Goal: Task Accomplishment & Management: Manage account settings

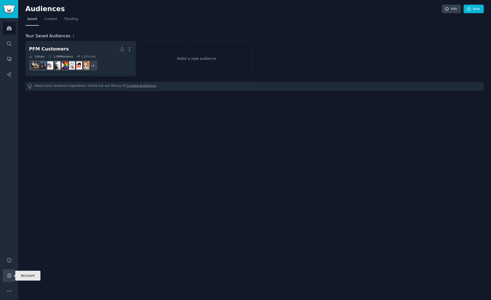
click at [13, 272] on link "Account" at bounding box center [9, 275] width 13 height 13
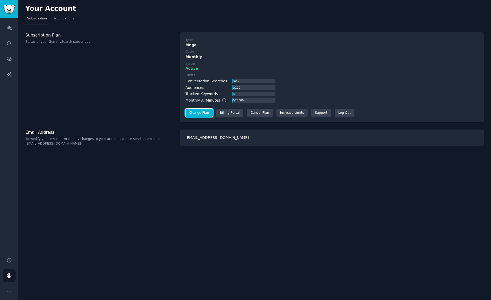
click at [206, 114] on link "Change Plan" at bounding box center [198, 113] width 27 height 8
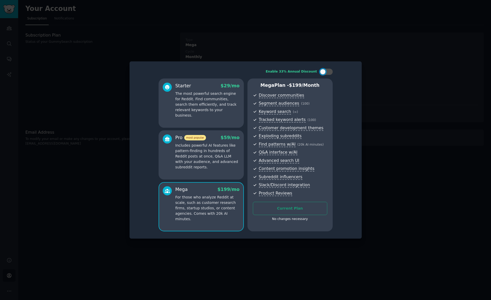
click at [198, 88] on div "Starter $ 29 /mo" at bounding box center [207, 86] width 64 height 6
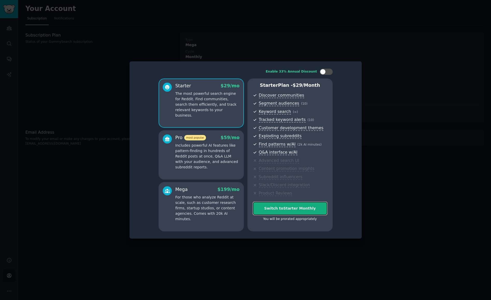
drag, startPoint x: 287, startPoint y: 208, endPoint x: 288, endPoint y: 205, distance: 3.5
click at [288, 205] on button "Switch to Starter Monthly" at bounding box center [290, 208] width 74 height 13
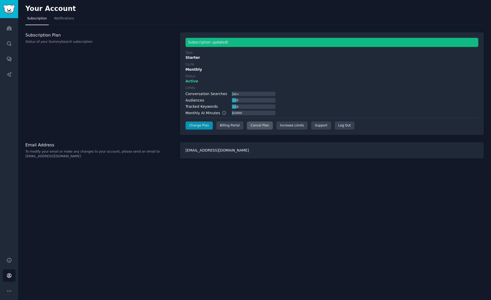
click at [255, 126] on div "Cancel Plan" at bounding box center [260, 125] width 26 height 8
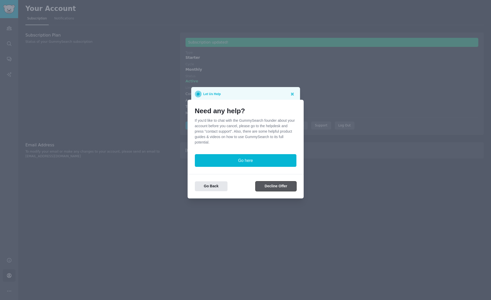
click at [280, 185] on button "Decline Offer" at bounding box center [275, 186] width 41 height 10
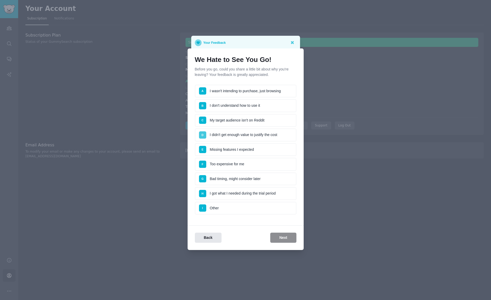
click at [204, 134] on span "D" at bounding box center [202, 134] width 7 height 7
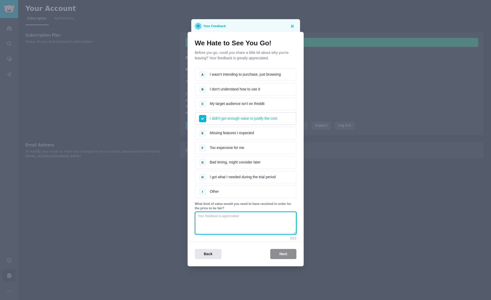
click at [228, 227] on textarea at bounding box center [245, 222] width 101 height 23
drag, startPoint x: 241, startPoint y: 217, endPoint x: 235, endPoint y: 217, distance: 6.2
click at [235, 217] on textarea "Comment keyword search and Export of CSV files" at bounding box center [245, 222] width 101 height 23
click at [237, 217] on textarea "Comment keyword search, Export of CSV files" at bounding box center [245, 222] width 101 height 23
drag, startPoint x: 273, startPoint y: 215, endPoint x: 296, endPoint y: 217, distance: 22.9
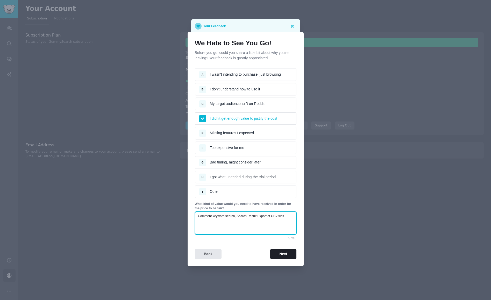
click at [296, 217] on div "We Hate to See You Go! Before you go, could you share a little bit about why yo…" at bounding box center [245, 149] width 116 height 234
type textarea "Comment keyword search, Search Result Export (CSV) option and a searchable help…"
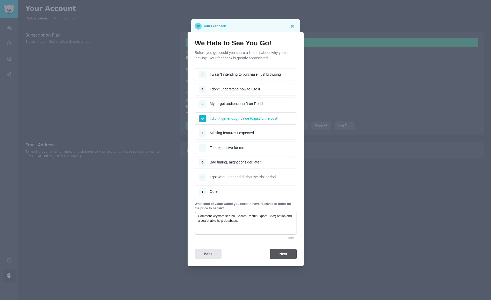
click at [284, 255] on button "Next" at bounding box center [283, 254] width 26 height 10
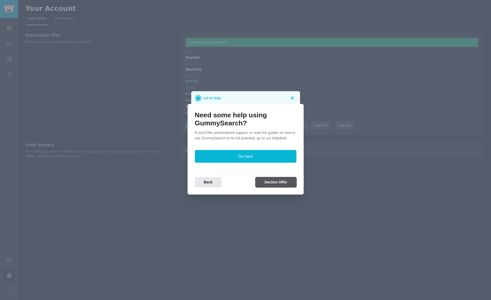
click at [267, 186] on button "Decline Offer" at bounding box center [275, 182] width 41 height 10
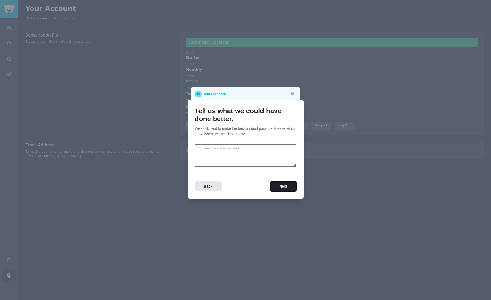
click at [275, 191] on button "Next" at bounding box center [283, 186] width 26 height 10
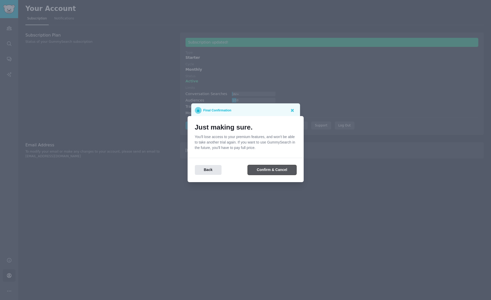
click at [269, 174] on button "Confirm & Cancel" at bounding box center [271, 170] width 48 height 10
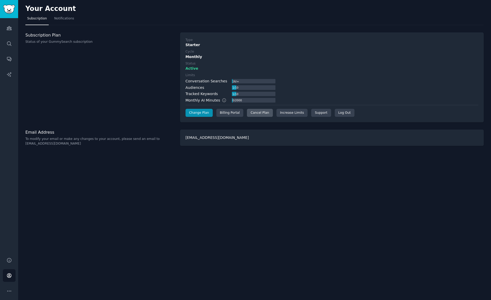
click at [261, 116] on div "Cancel Plan" at bounding box center [260, 113] width 26 height 8
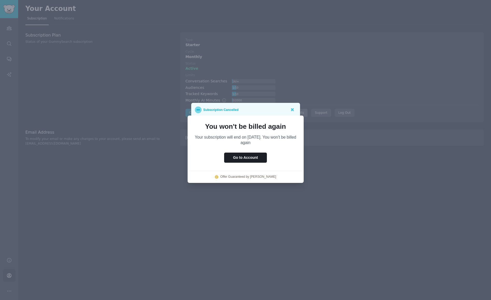
click at [294, 112] on div at bounding box center [292, 109] width 6 height 6
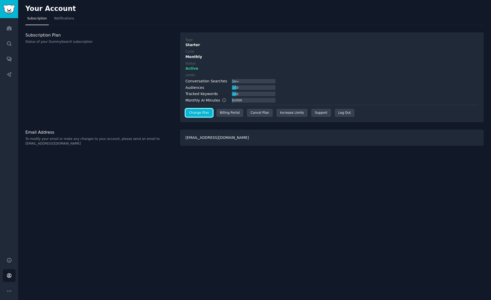
click at [205, 112] on link "Change Plan" at bounding box center [198, 113] width 27 height 8
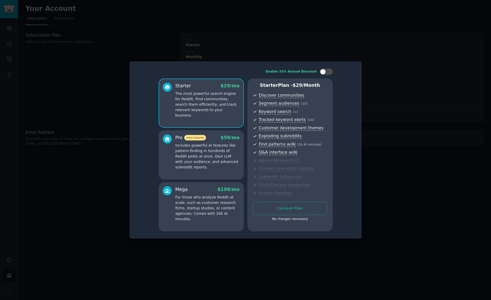
click at [221, 201] on p "For those who analyze Reddit at scale, such as customer research firms, startup…" at bounding box center [207, 207] width 64 height 27
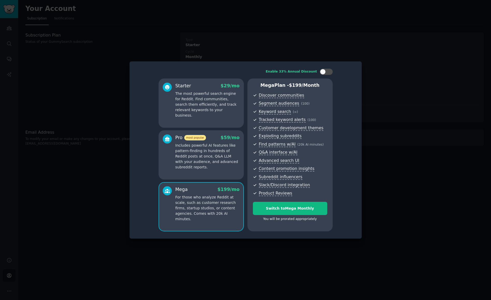
click at [196, 106] on p "The most powerful search engine for Reddit. Find communities, search them effic…" at bounding box center [207, 104] width 64 height 27
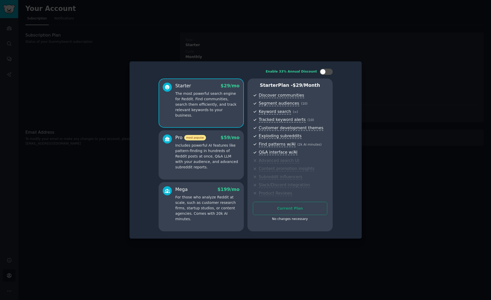
drag, startPoint x: 280, startPoint y: 210, endPoint x: 272, endPoint y: 204, distance: 10.1
click at [280, 210] on div "Current Plan No changes necessary" at bounding box center [290, 213] width 74 height 22
click at [221, 165] on p "Includes powerful AI features like pattern-finding in hundreds of Reddit posts …" at bounding box center [207, 156] width 64 height 27
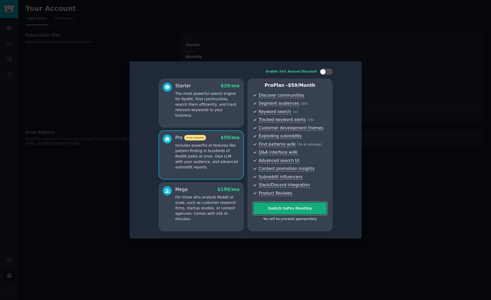
click at [270, 204] on button "Switch to Pro Monthly" at bounding box center [290, 208] width 74 height 13
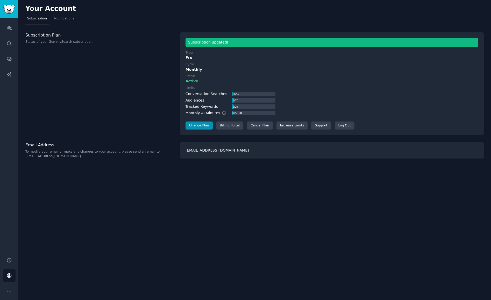
click at [221, 129] on div "Subscription updated! Type Pro Cycle Monthly Status Active Limits Conversation …" at bounding box center [331, 83] width 303 height 103
click at [221, 128] on div "Billing Portal" at bounding box center [229, 125] width 27 height 8
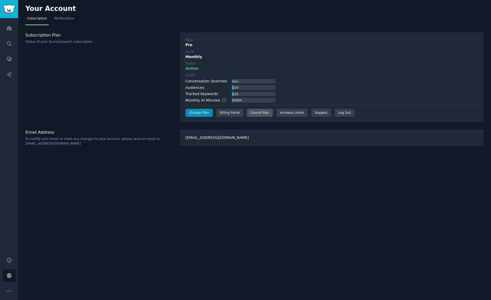
click at [251, 114] on div "Cancel Plan" at bounding box center [260, 113] width 26 height 8
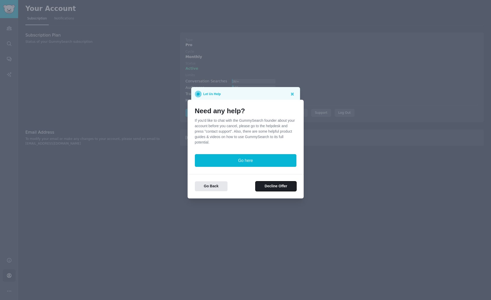
click at [271, 192] on div "Need any help? If you'd like to chat with the GummySearch founder about your ac…" at bounding box center [245, 149] width 116 height 99
click at [274, 188] on button "Decline Offer" at bounding box center [275, 186] width 41 height 10
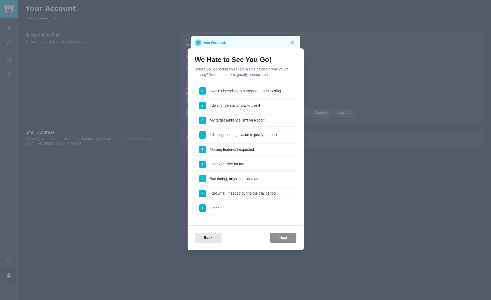
click at [287, 242] on div "Back Next" at bounding box center [245, 237] width 116 height 10
drag, startPoint x: 215, startPoint y: 208, endPoint x: 218, endPoint y: 209, distance: 3.3
click at [216, 208] on li "I Other" at bounding box center [245, 208] width 101 height 13
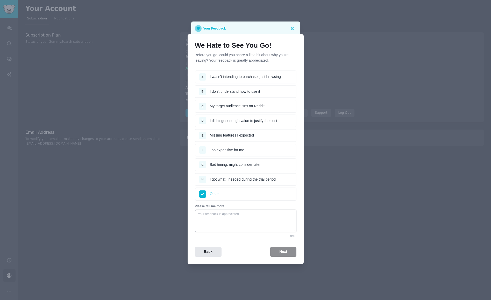
drag, startPoint x: 213, startPoint y: 137, endPoint x: 214, endPoint y: 140, distance: 3.2
click at [213, 137] on li "E Missing features I expected" at bounding box center [245, 135] width 101 height 13
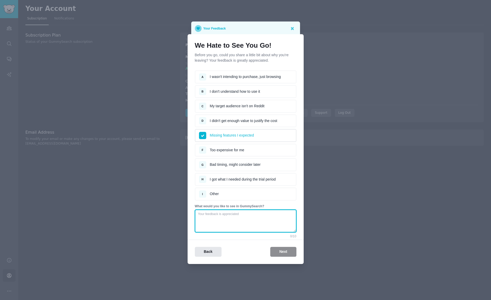
click at [274, 229] on textarea at bounding box center [245, 220] width 101 height 23
type textarea "searchable help page and exports (csv) from searches."
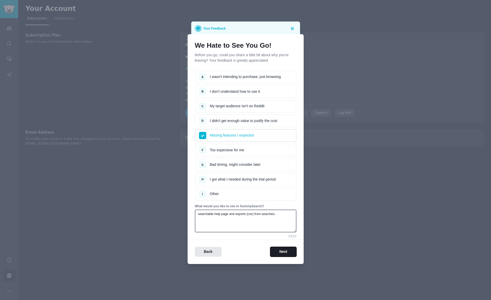
click at [283, 253] on button "Next" at bounding box center [283, 252] width 26 height 10
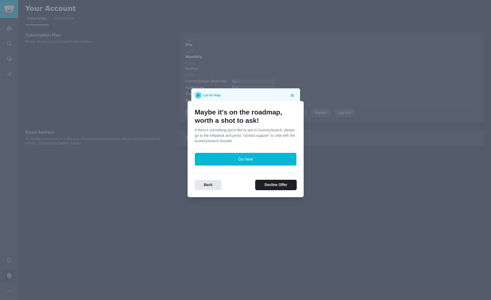
click at [287, 185] on button "Decline Offer" at bounding box center [275, 185] width 41 height 10
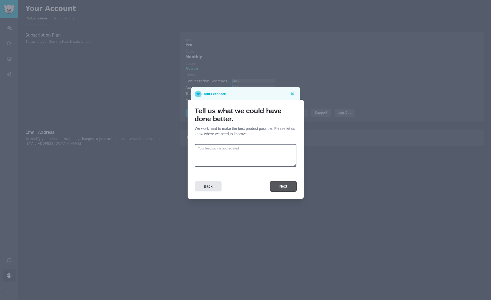
click at [284, 188] on button "Next" at bounding box center [283, 186] width 26 height 10
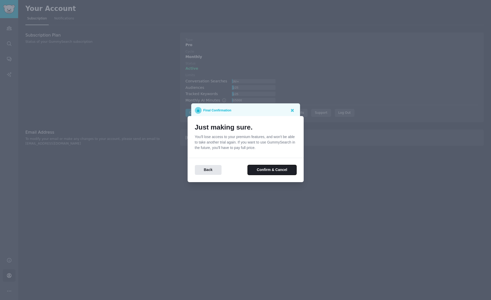
click at [274, 168] on button "Confirm & Cancel" at bounding box center [271, 170] width 48 height 10
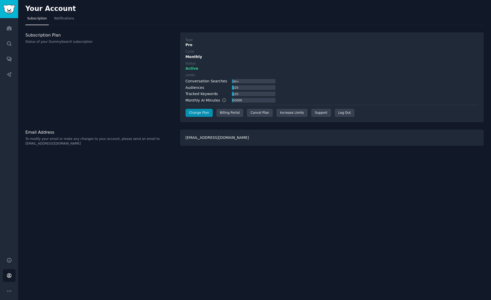
drag, startPoint x: 250, startPoint y: 219, endPoint x: 239, endPoint y: 178, distance: 42.3
click at [250, 219] on div "Your Account Subscription Notifications Subscription Plan Status of your GummyS…" at bounding box center [254, 150] width 472 height 300
click at [9, 27] on icon "Sidebar" at bounding box center [8, 27] width 5 height 5
